Goal: Transaction & Acquisition: Purchase product/service

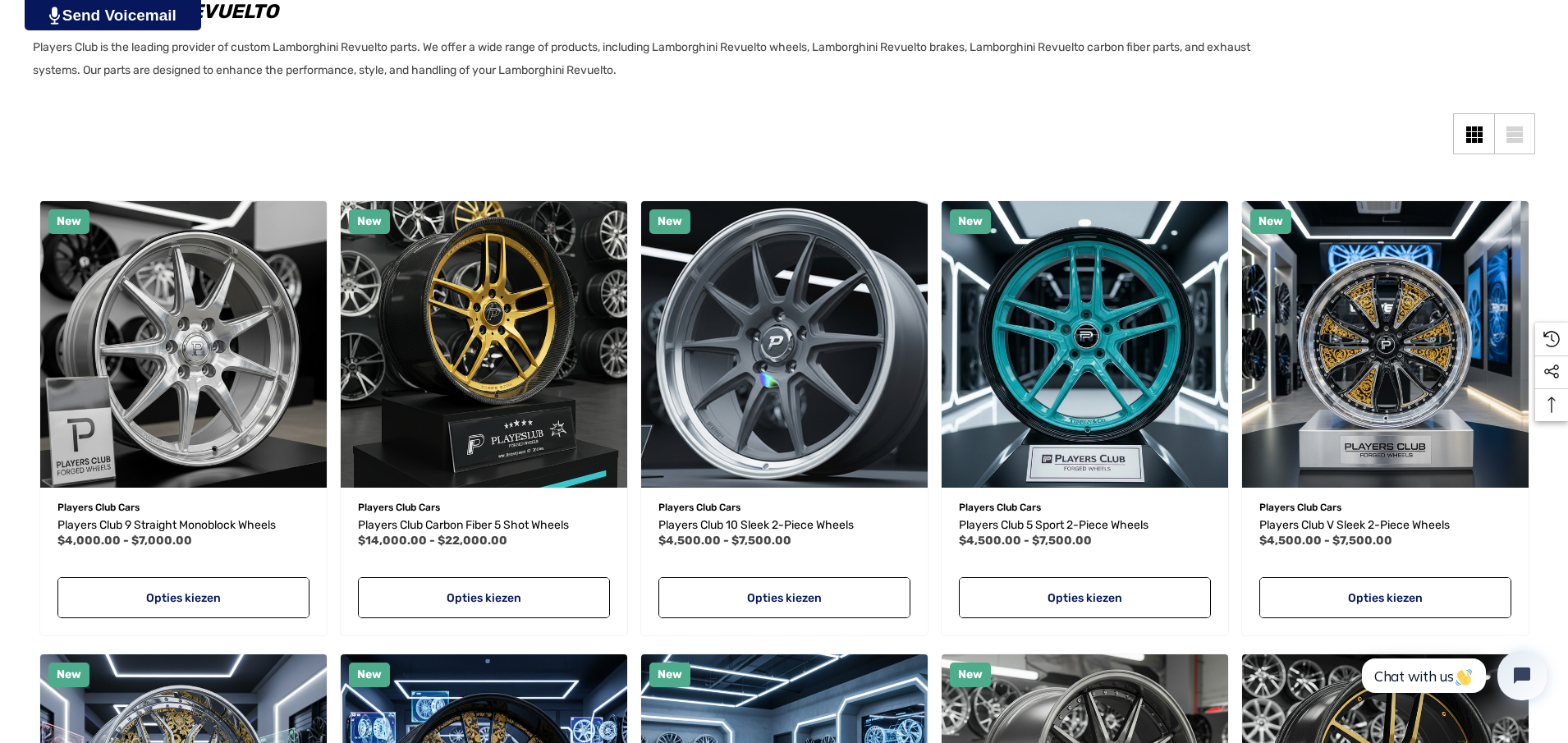
scroll to position [328, 0]
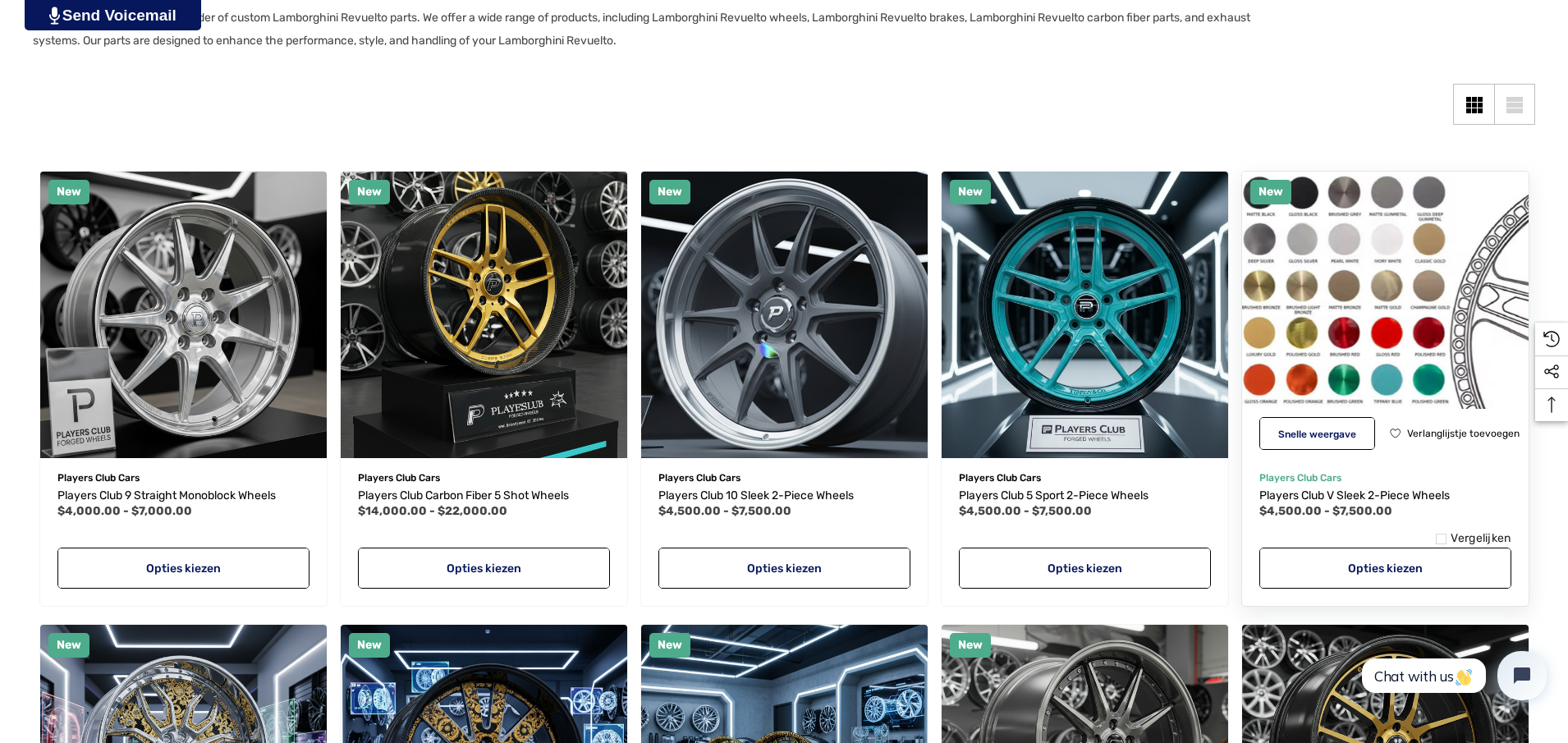
click at [1429, 261] on img "Players Club V Sleek 2-Piece Wheels,Prijsklasse van $4,500.00 tot $7,500.00\a" at bounding box center [1385, 314] width 315 height 315
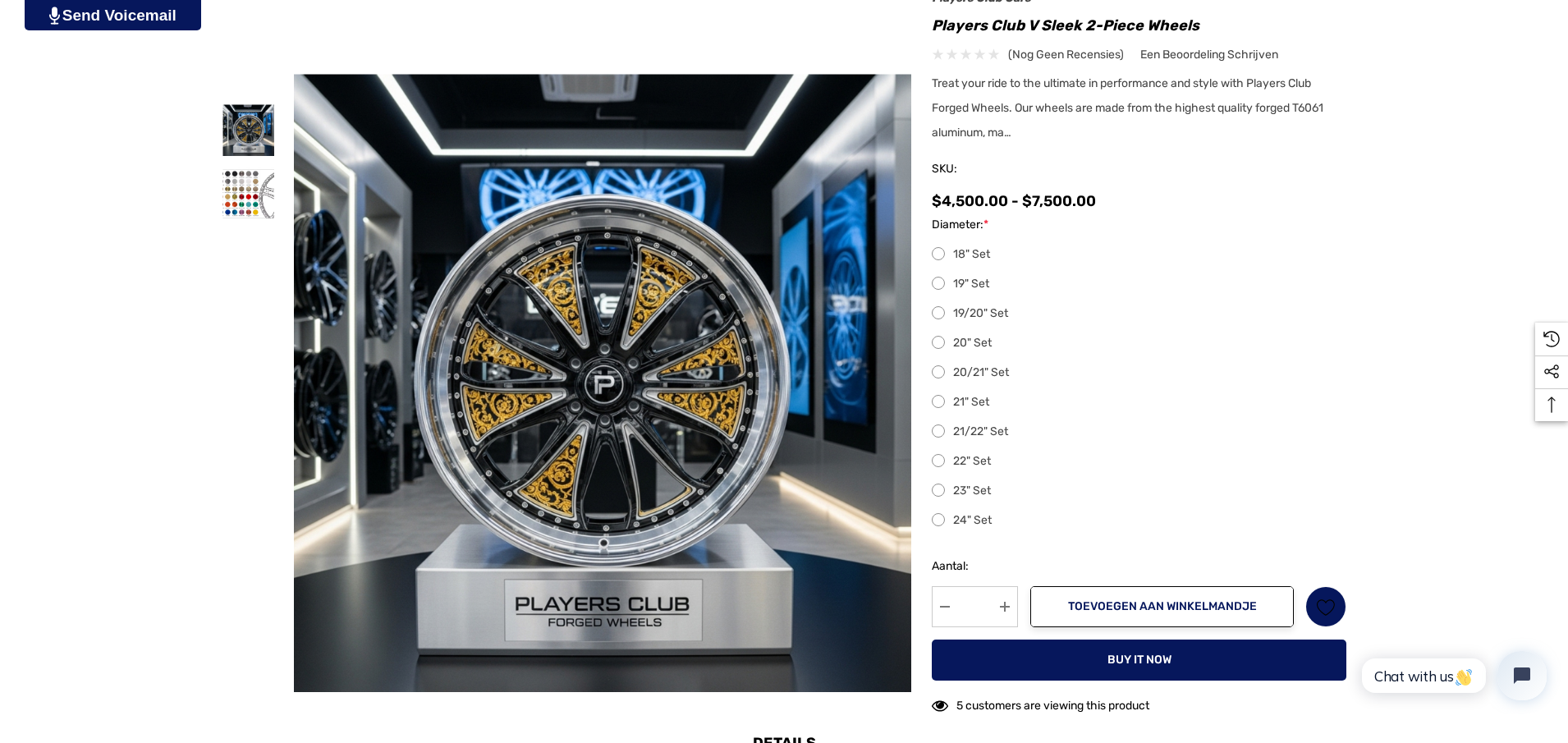
click at [994, 369] on label "20/21" Set" at bounding box center [1139, 372] width 415 height 20
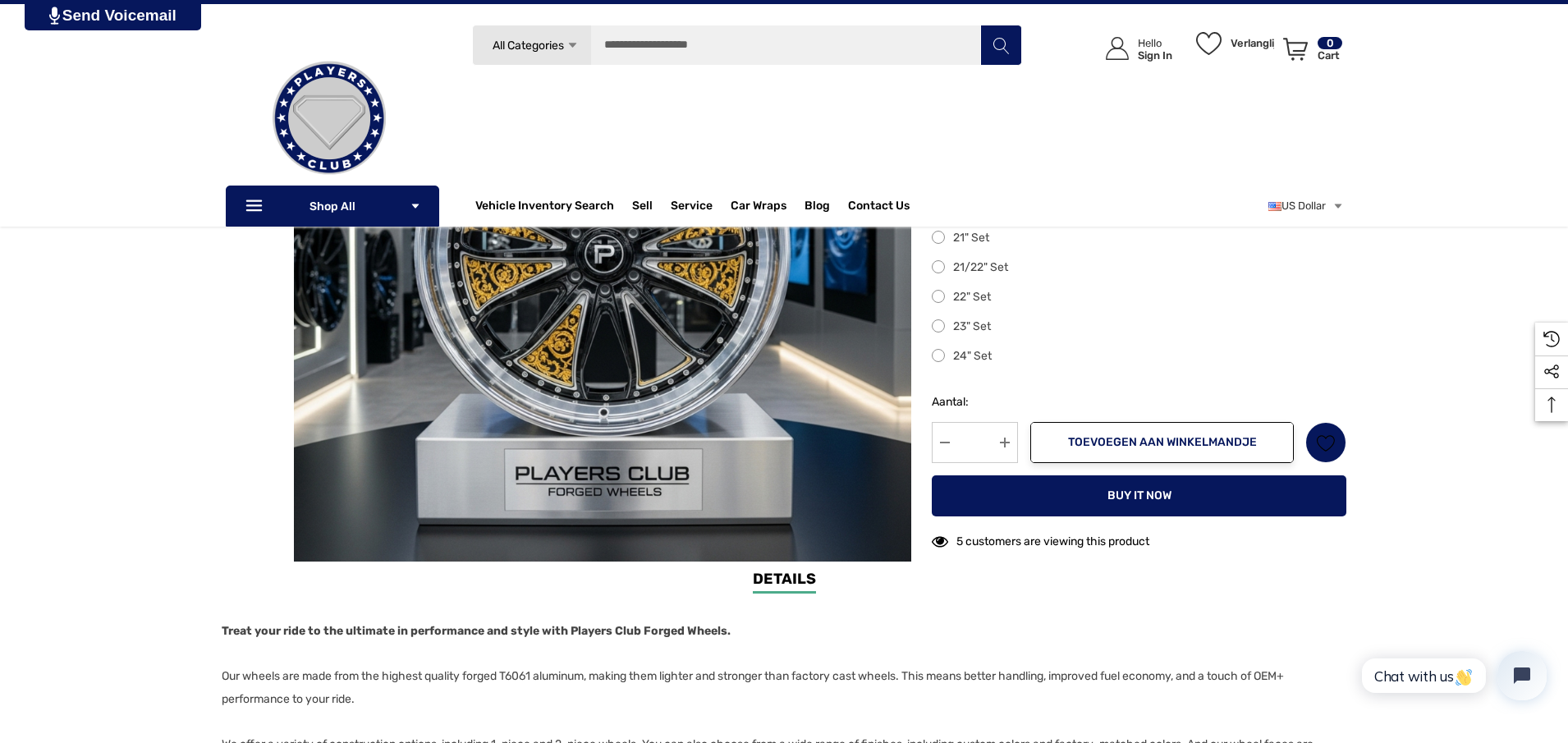
click at [960, 363] on label "24" Set" at bounding box center [1139, 356] width 415 height 20
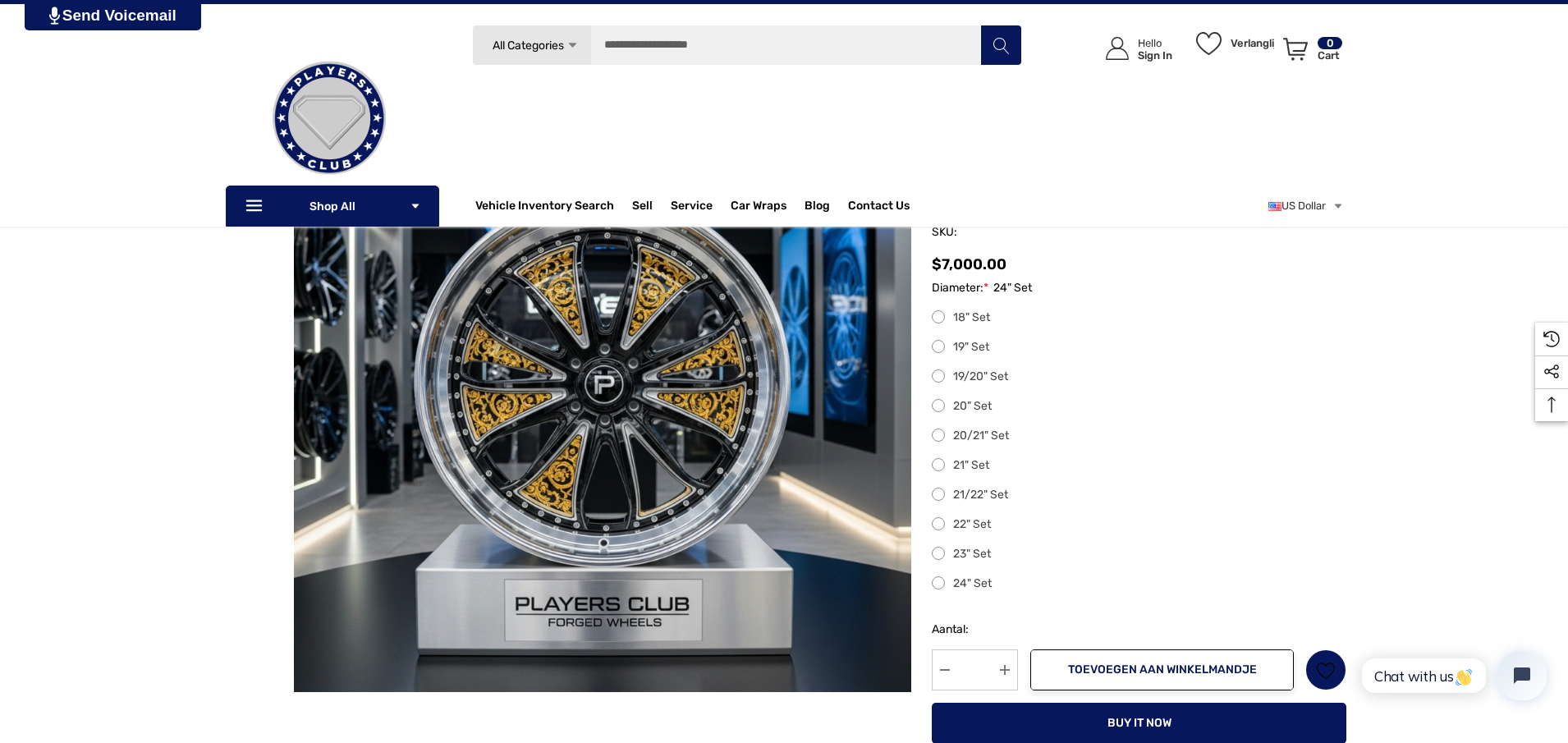
scroll to position [165, 0]
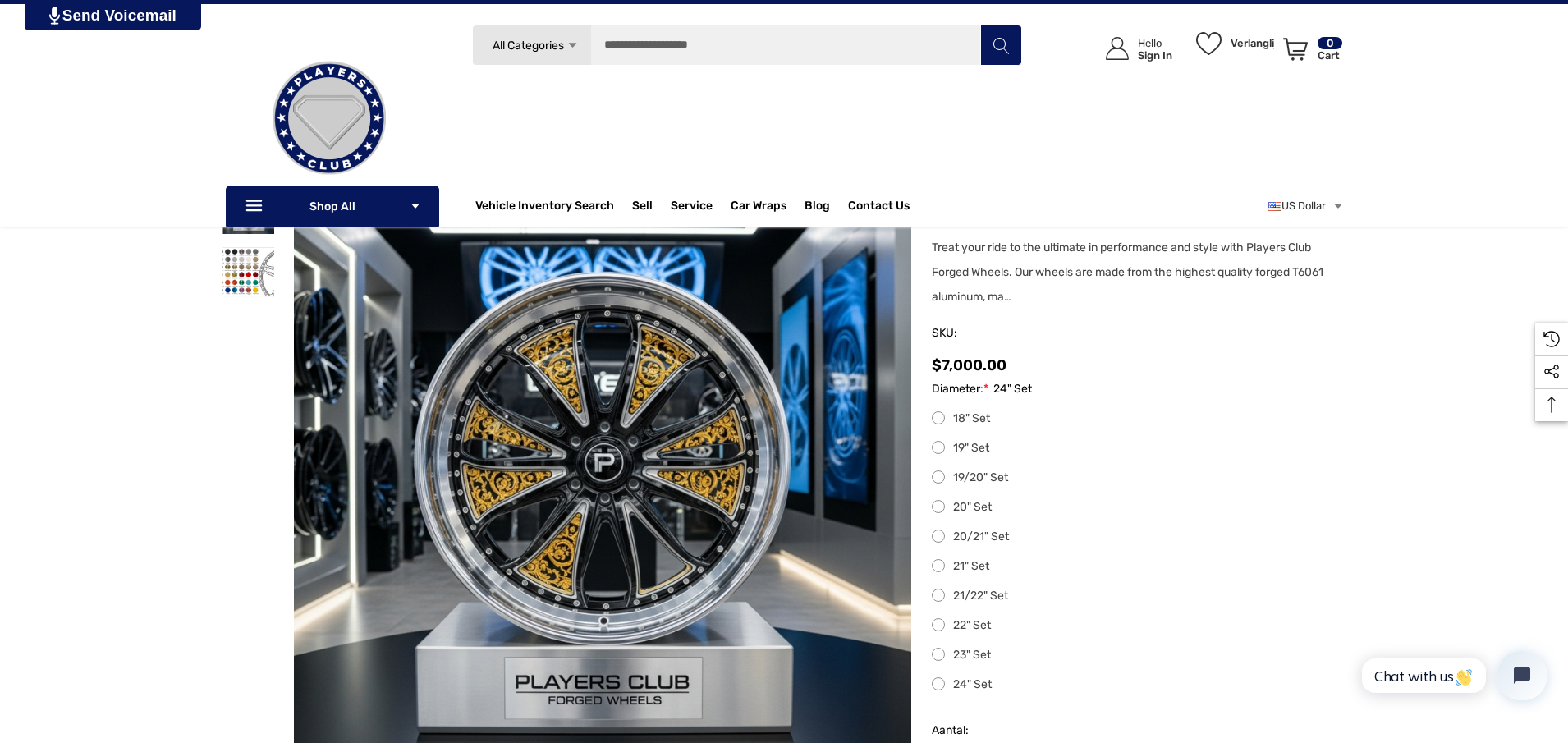
click at [966, 541] on label "20/21" Set" at bounding box center [1139, 537] width 415 height 20
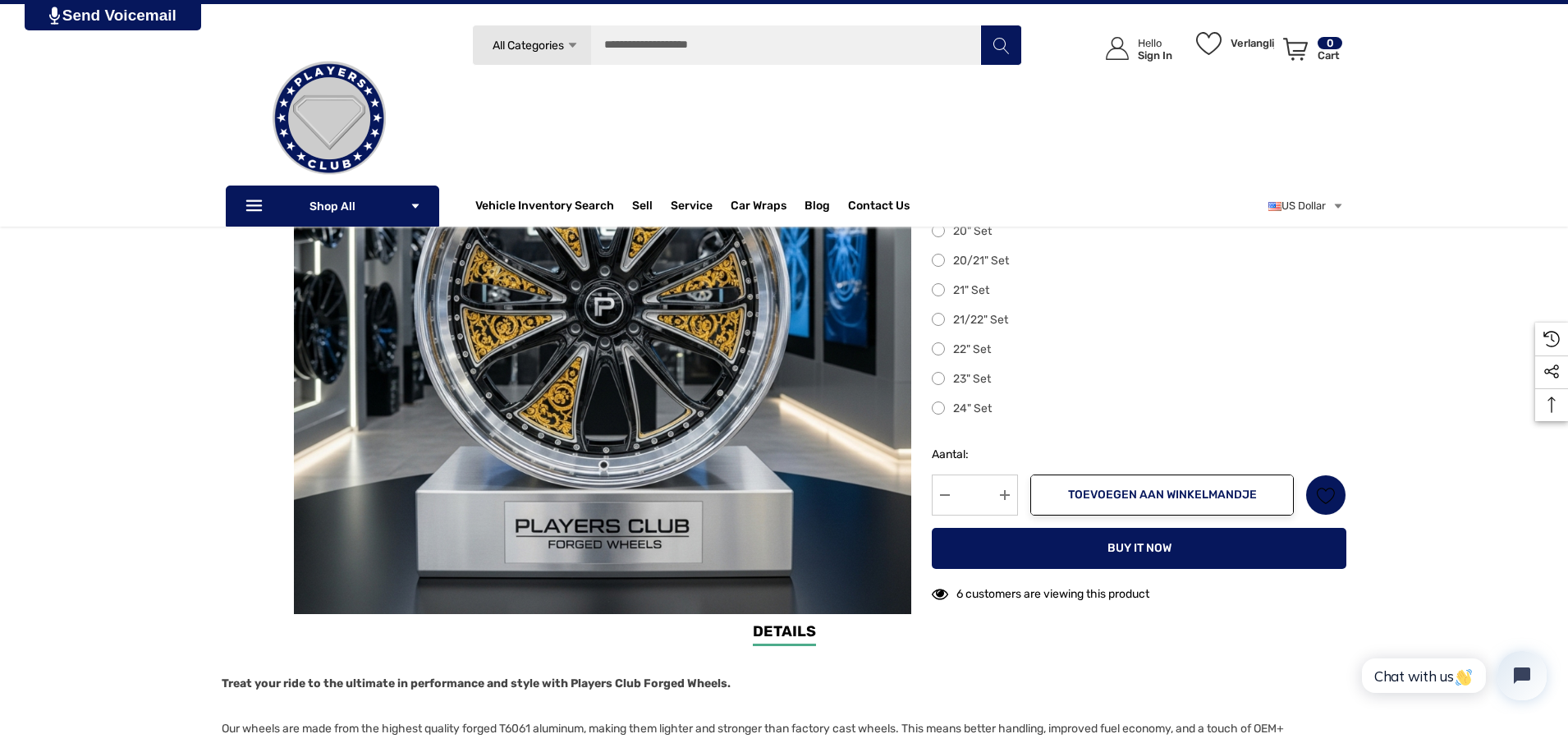
scroll to position [246, 0]
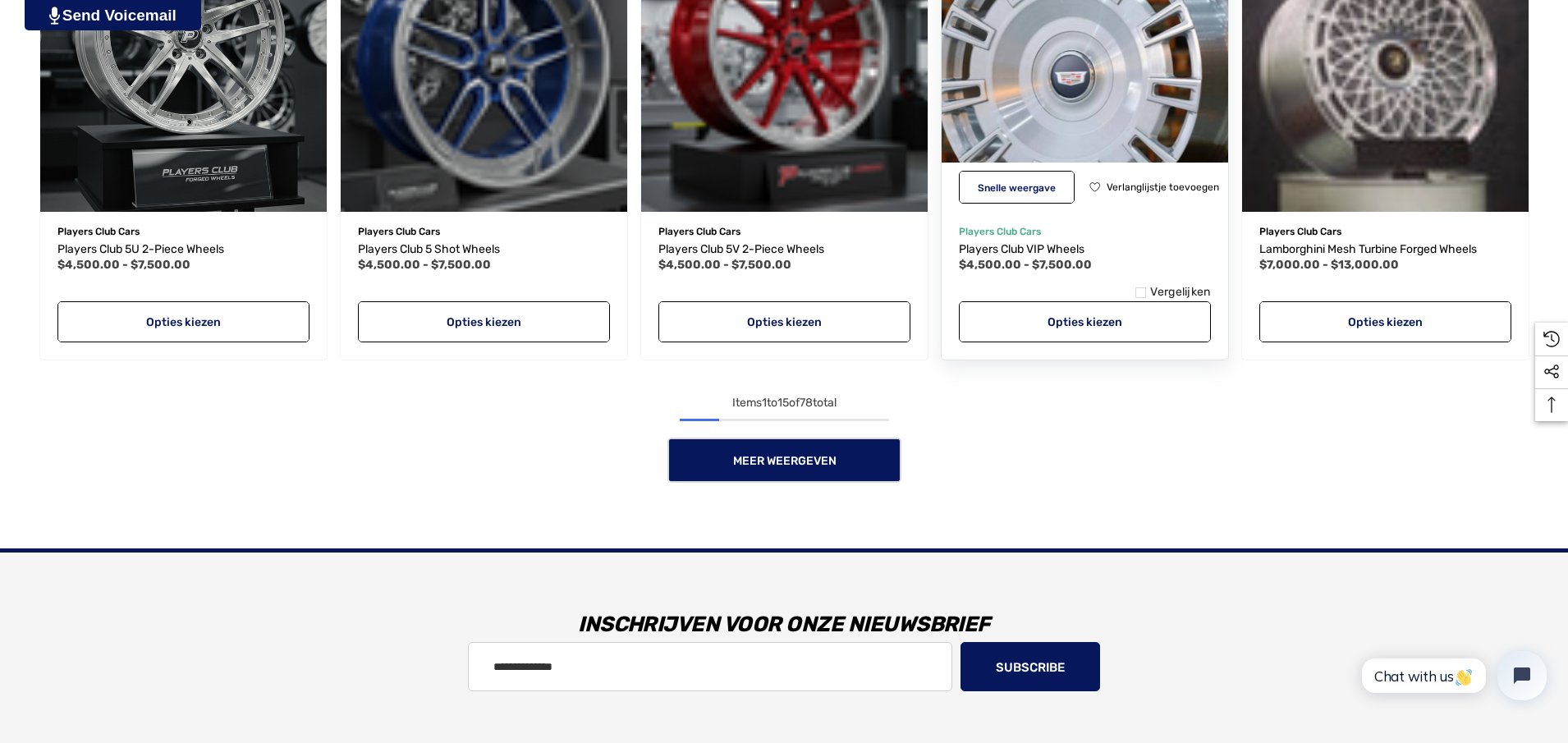
scroll to position [1559, 0]
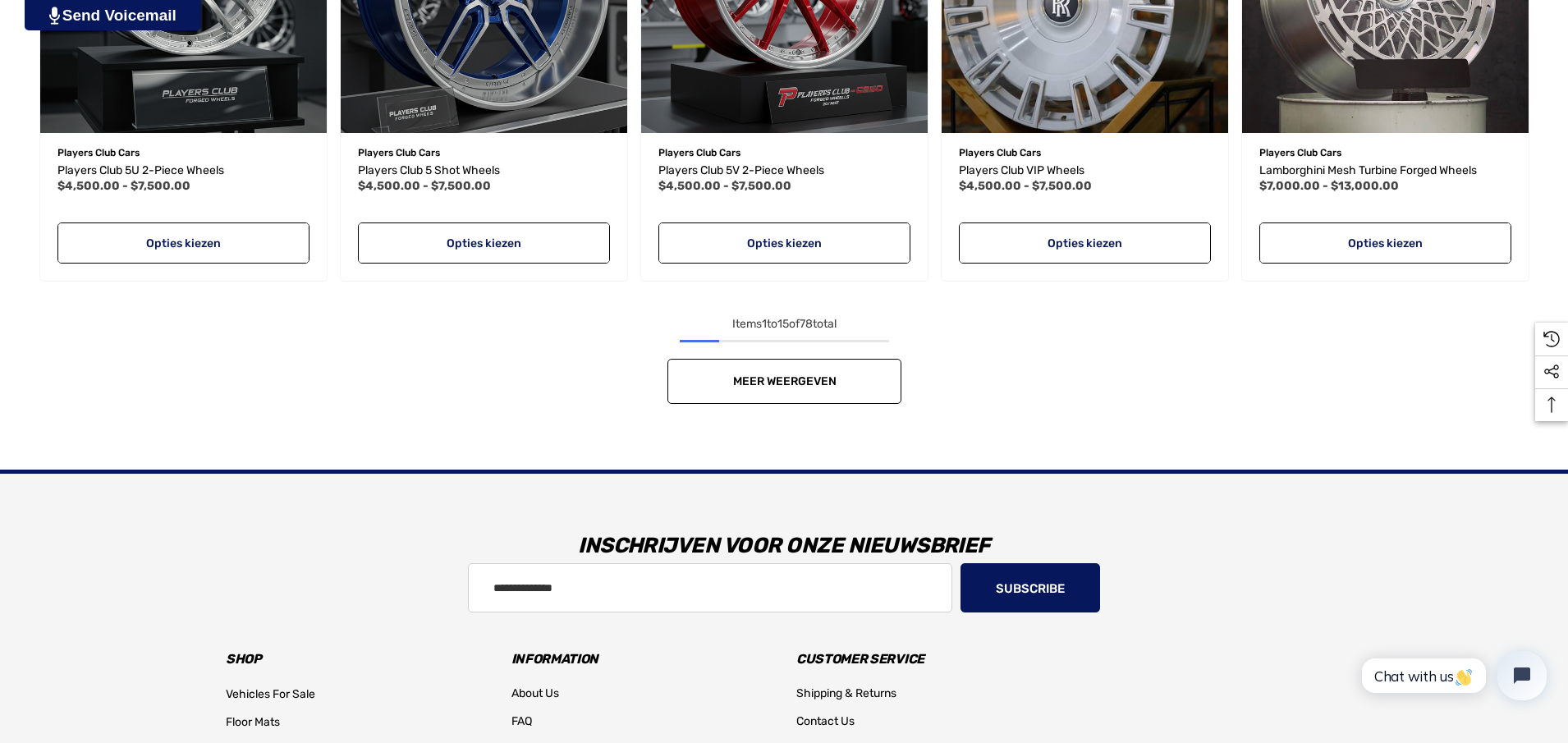
click at [830, 373] on link "Meer weergeven" at bounding box center [784, 381] width 234 height 45
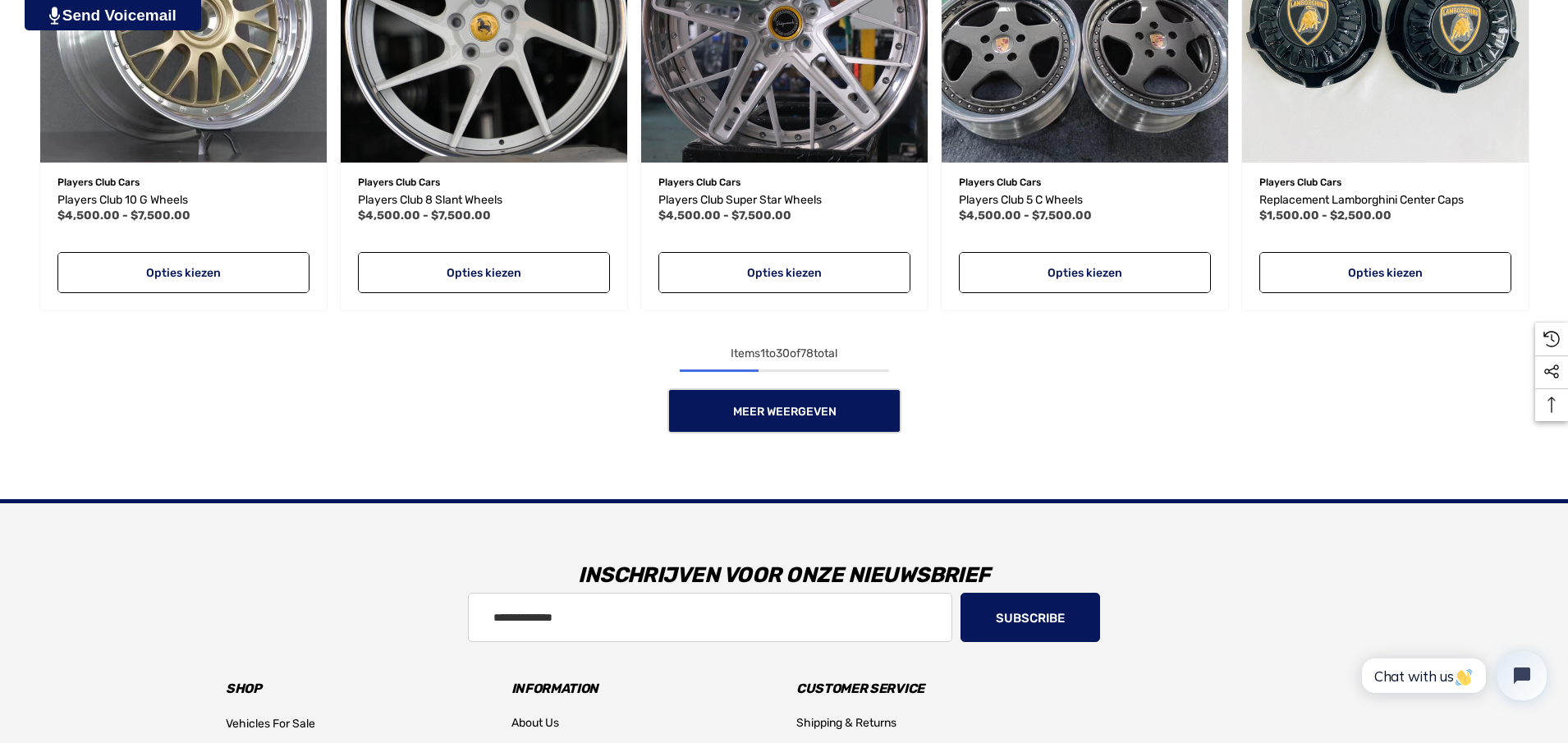
scroll to position [2955, 0]
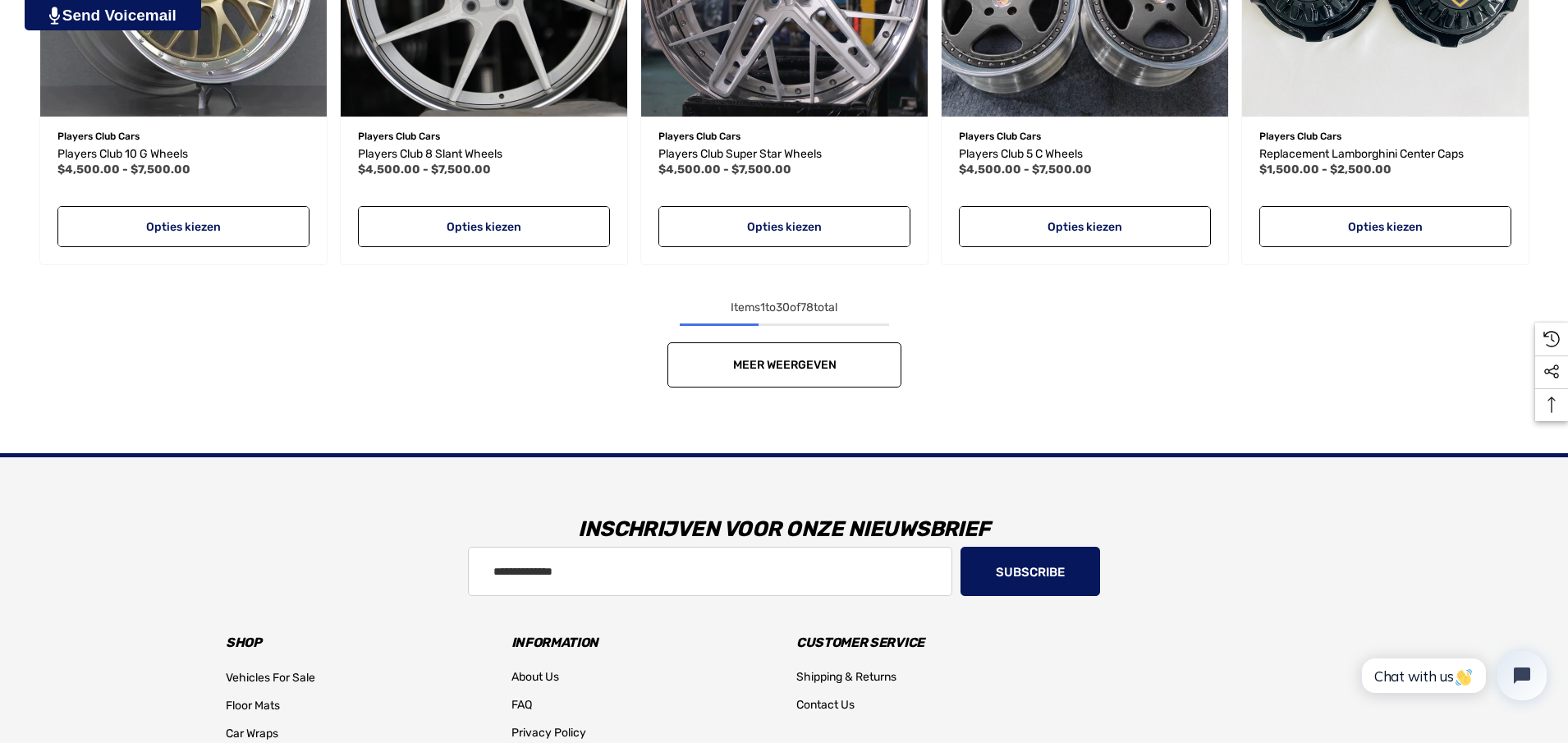
click at [796, 359] on span "Meer weergeven" at bounding box center [784, 364] width 103 height 14
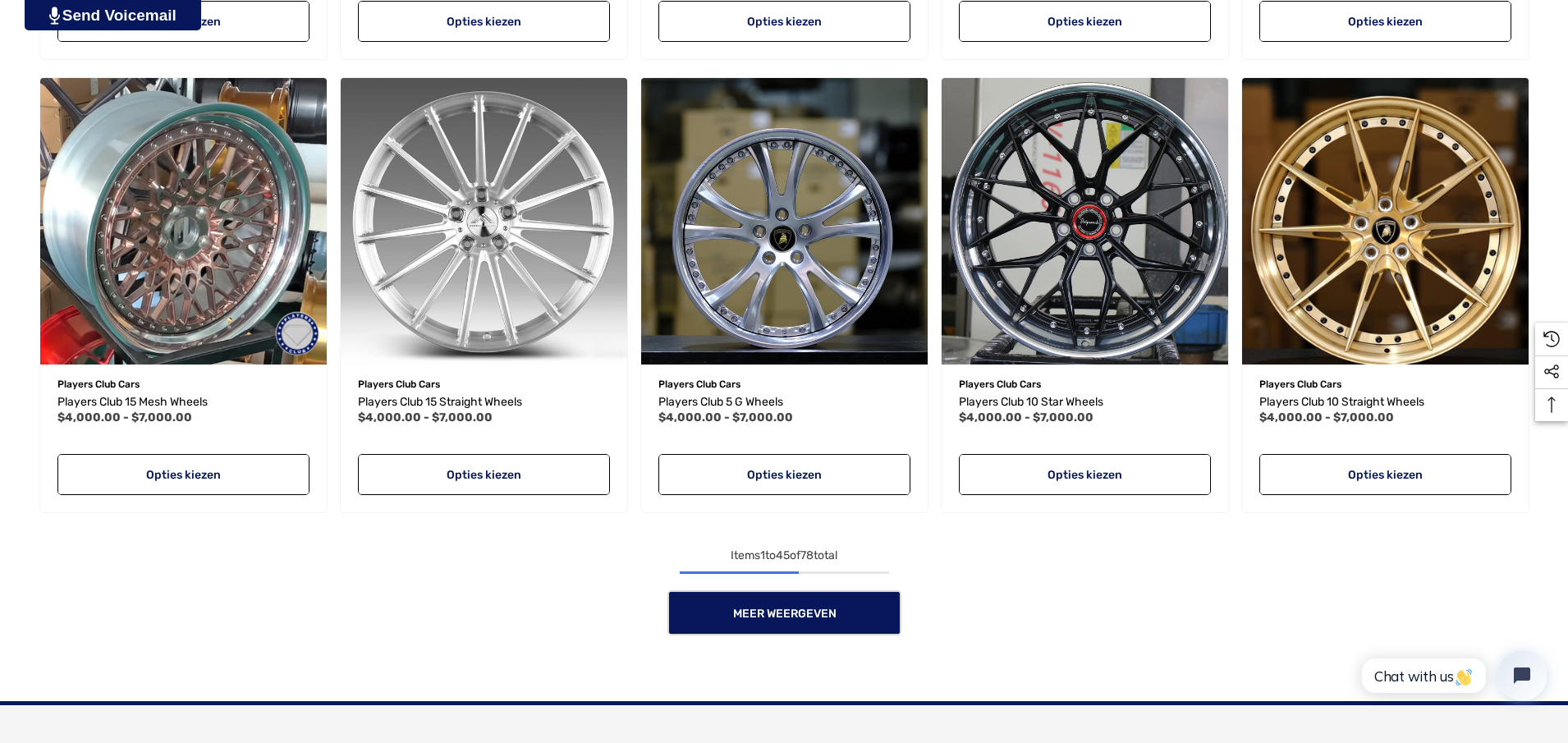
scroll to position [4186, 0]
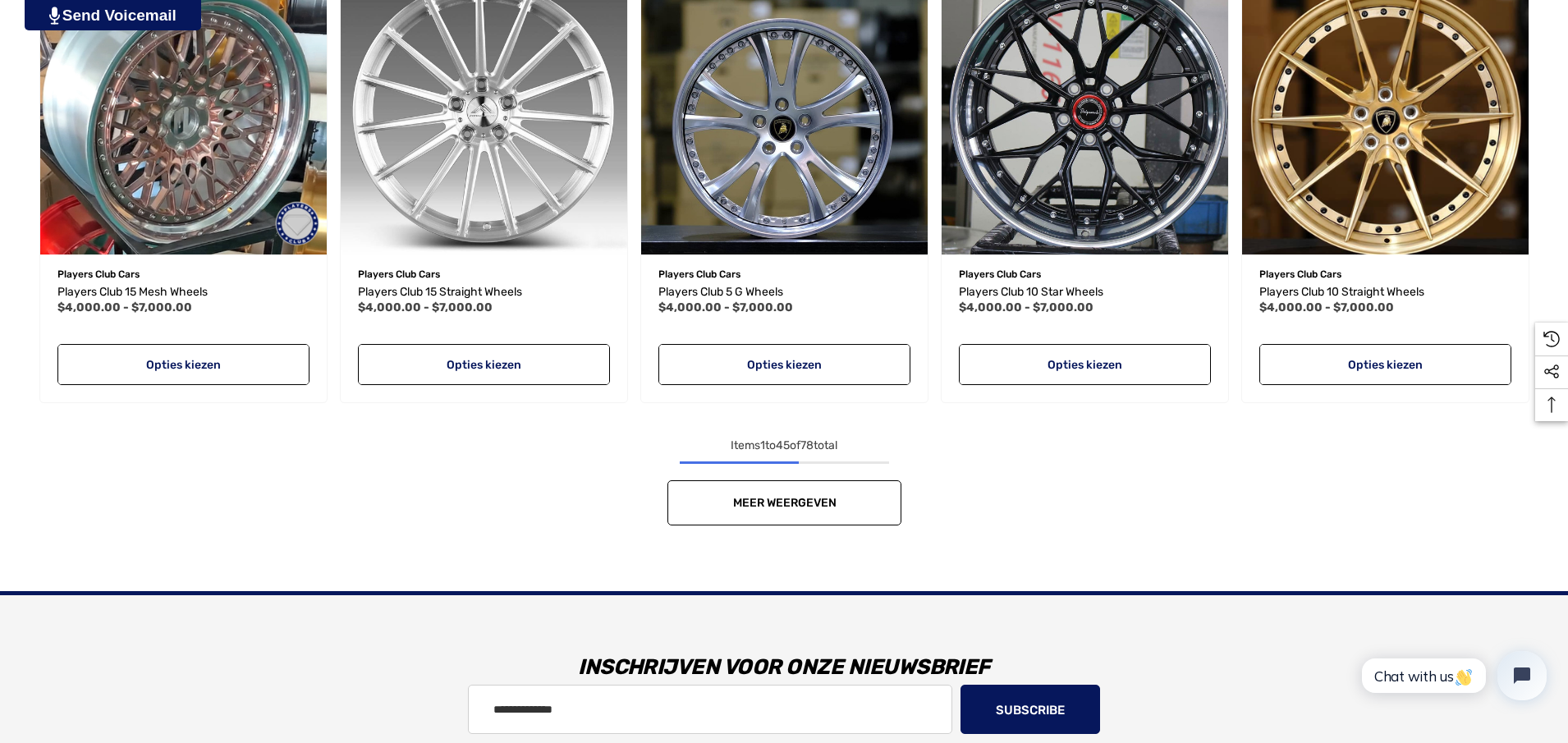
click at [797, 513] on link "Meer weergeven" at bounding box center [784, 503] width 234 height 45
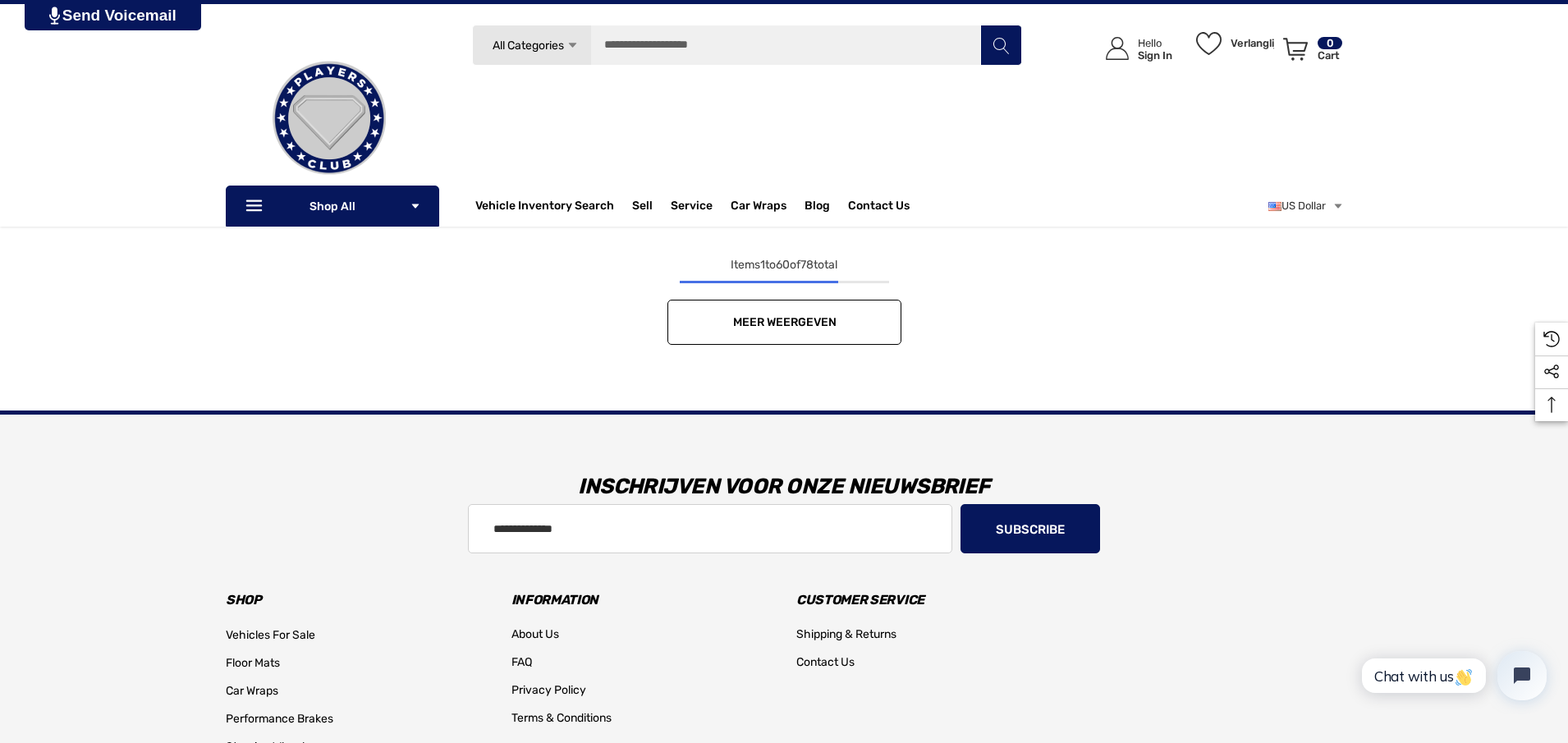
click at [802, 326] on span "Meer weergeven" at bounding box center [784, 322] width 103 height 14
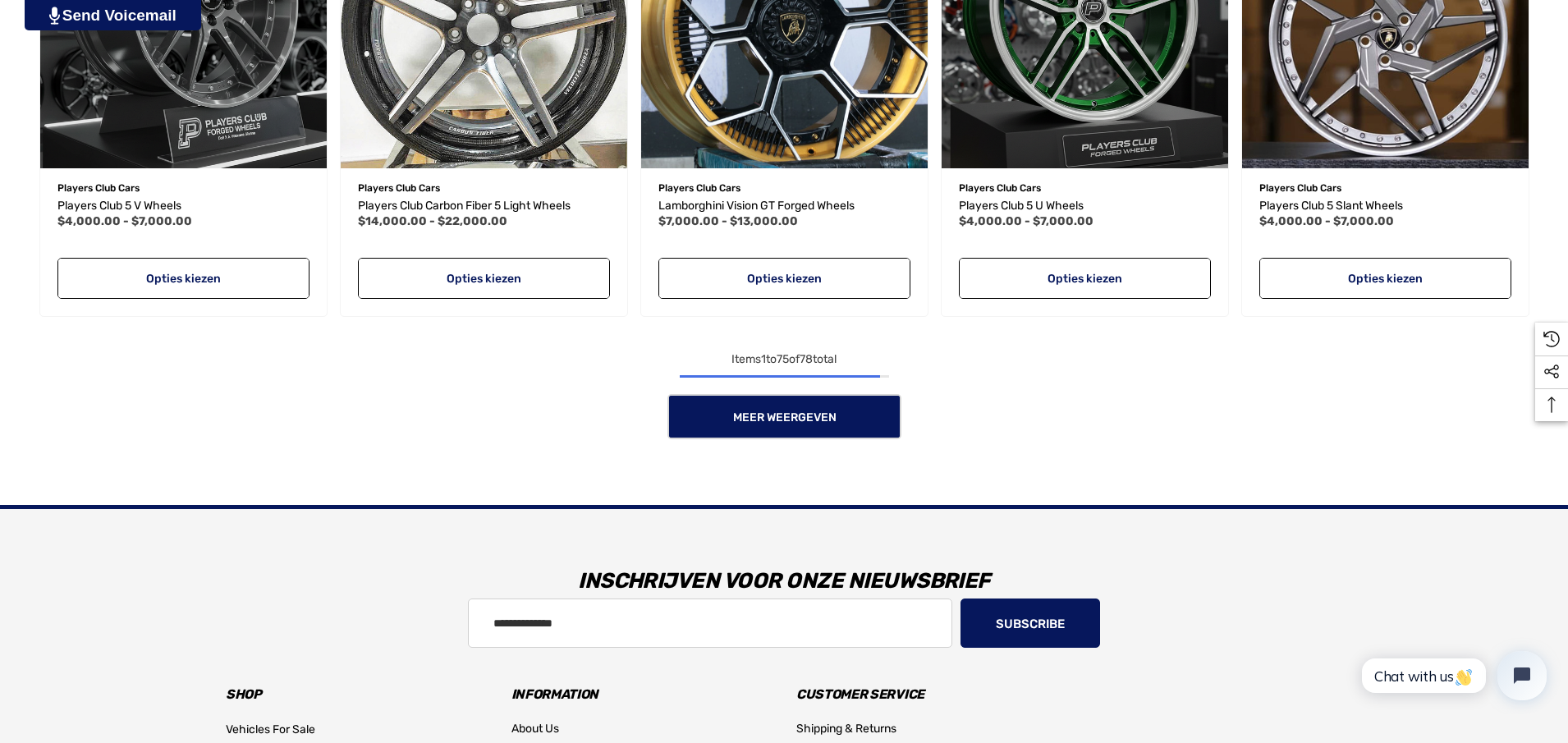
scroll to position [7059, 0]
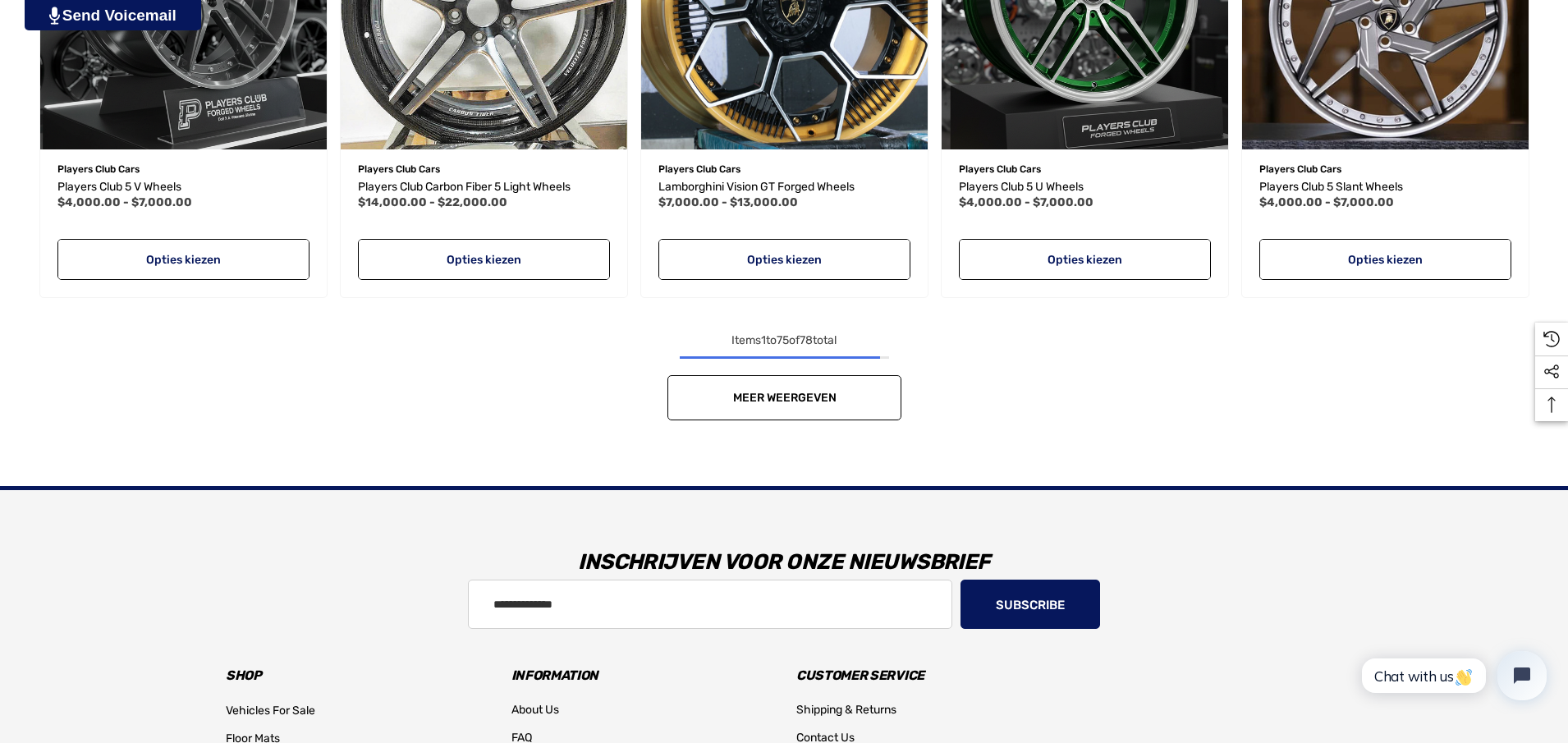
click at [791, 401] on span "Meer weergeven" at bounding box center [784, 397] width 103 height 14
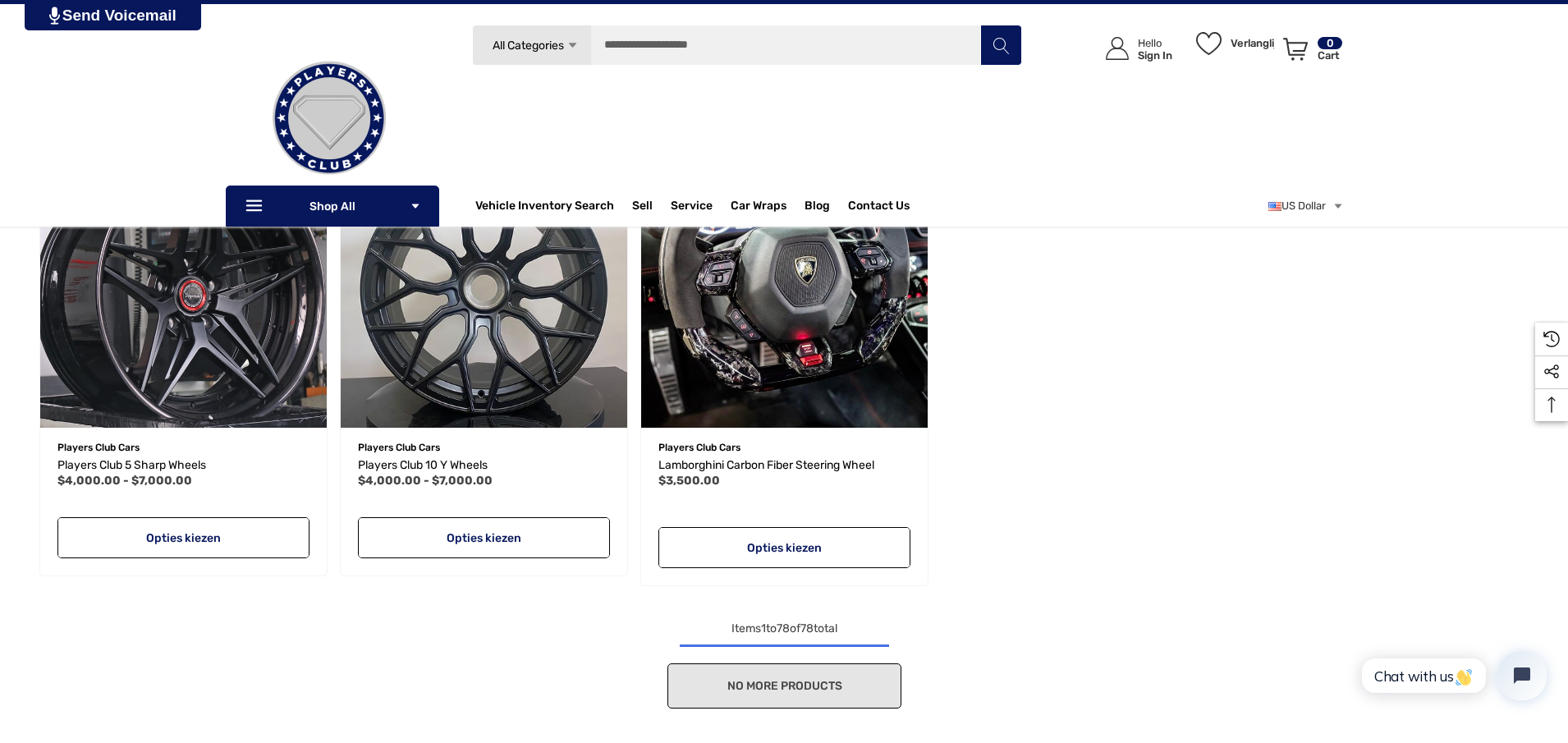
scroll to position [7142, 0]
